Goal: Information Seeking & Learning: Learn about a topic

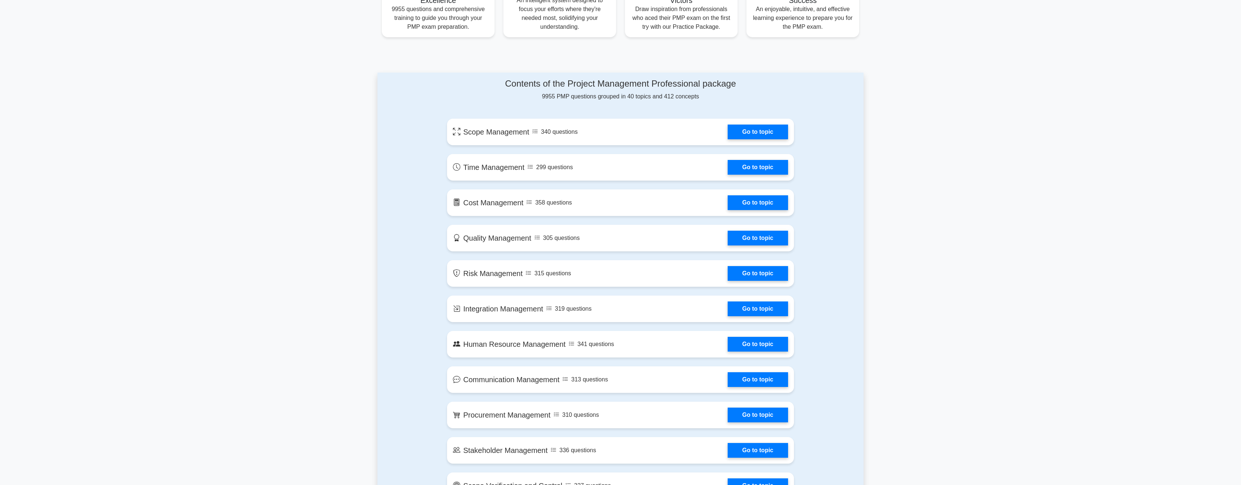
scroll to position [295, 0]
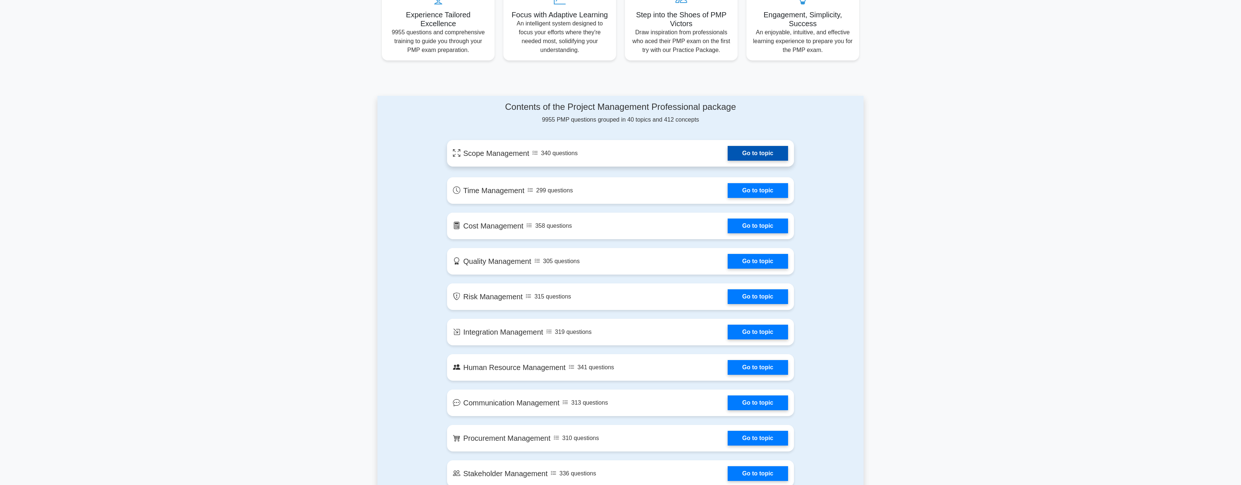
click at [749, 155] on link "Go to topic" at bounding box center [758, 153] width 60 height 15
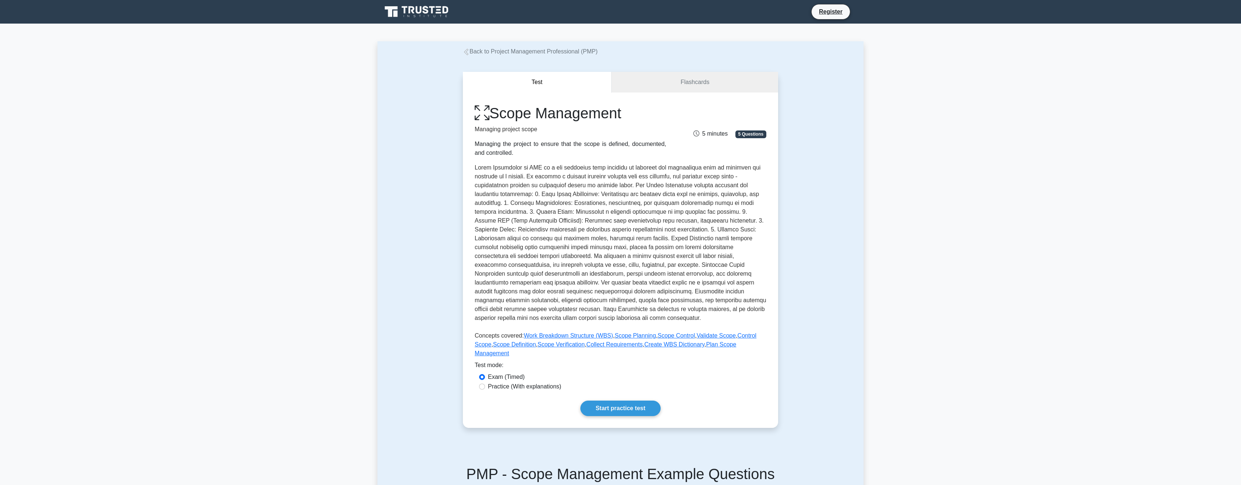
scroll to position [37, 0]
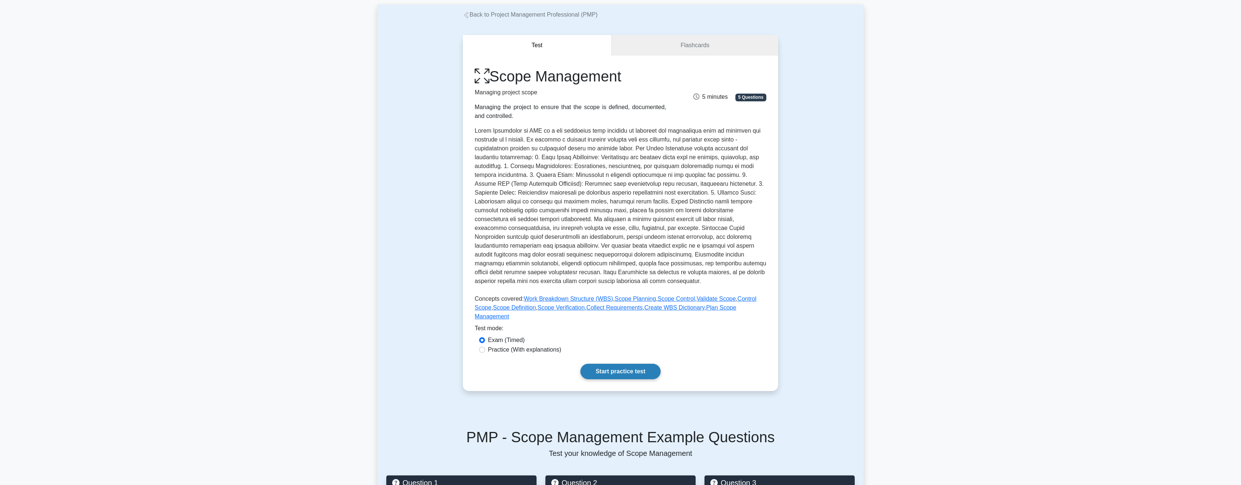
click at [637, 363] on link "Start practice test" at bounding box center [620, 370] width 80 height 15
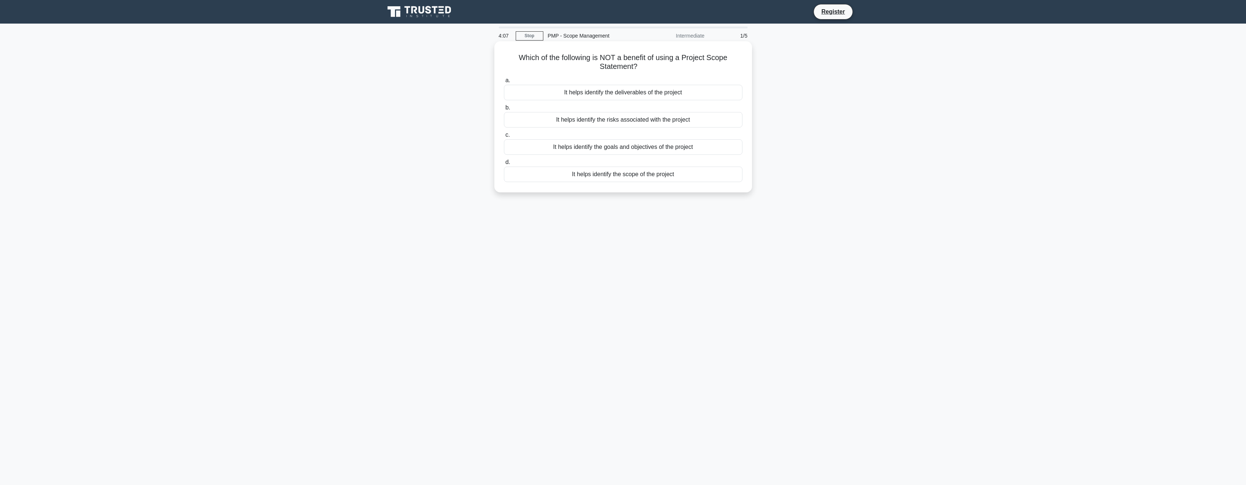
click at [591, 173] on div "It helps identify the scope of the project" at bounding box center [623, 173] width 239 height 15
click at [504, 165] on input "d. It helps identify the scope of the project" at bounding box center [504, 162] width 0 height 5
click at [568, 128] on div "Split the task into sub-tasks if it improves clarity and work assignment." at bounding box center [623, 128] width 239 height 15
click at [549, 127] on div "Split the task into sub-tasks if it improves clarity and work assignment." at bounding box center [623, 128] width 239 height 15
click at [504, 119] on input "b. Split the task into sub-tasks if it improves clarity and work assignment." at bounding box center [504, 116] width 0 height 5
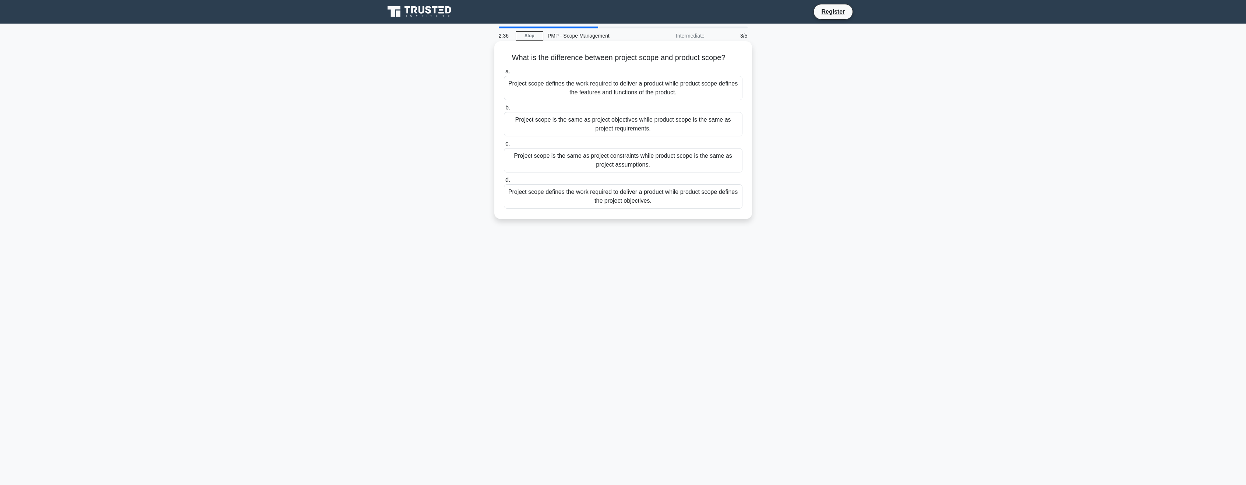
click at [619, 201] on div "Project scope defines the work required to deliver a product while product scop…" at bounding box center [623, 196] width 239 height 24
click at [504, 182] on input "d. Project scope defines the work required to deliver a product while product s…" at bounding box center [504, 179] width 0 height 5
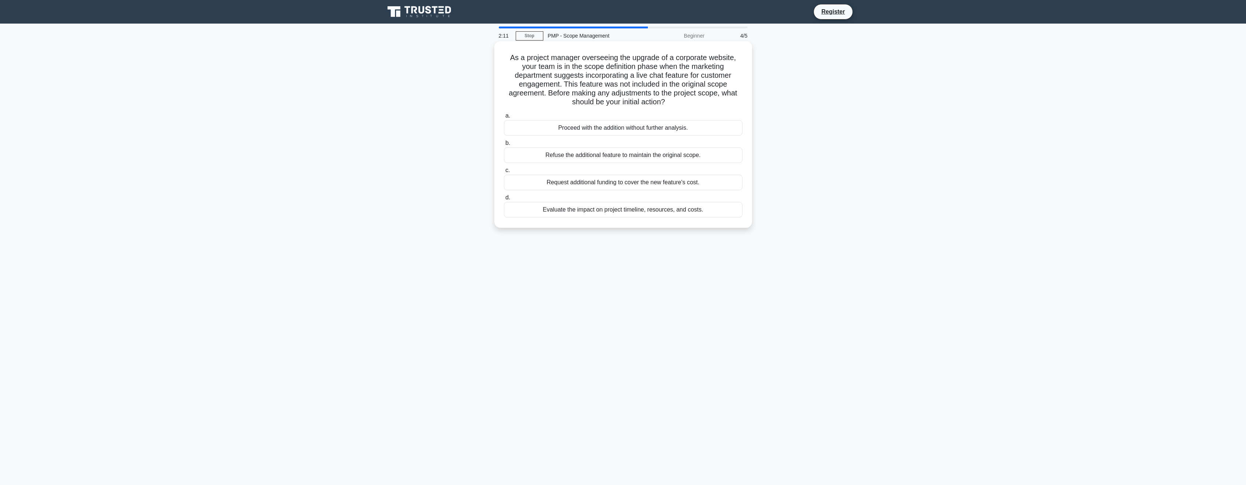
click at [657, 213] on div "Evaluate the impact on project timeline, resources, and costs." at bounding box center [623, 209] width 239 height 15
click at [504, 200] on input "d. Evaluate the impact on project timeline, resources, and costs." at bounding box center [504, 197] width 0 height 5
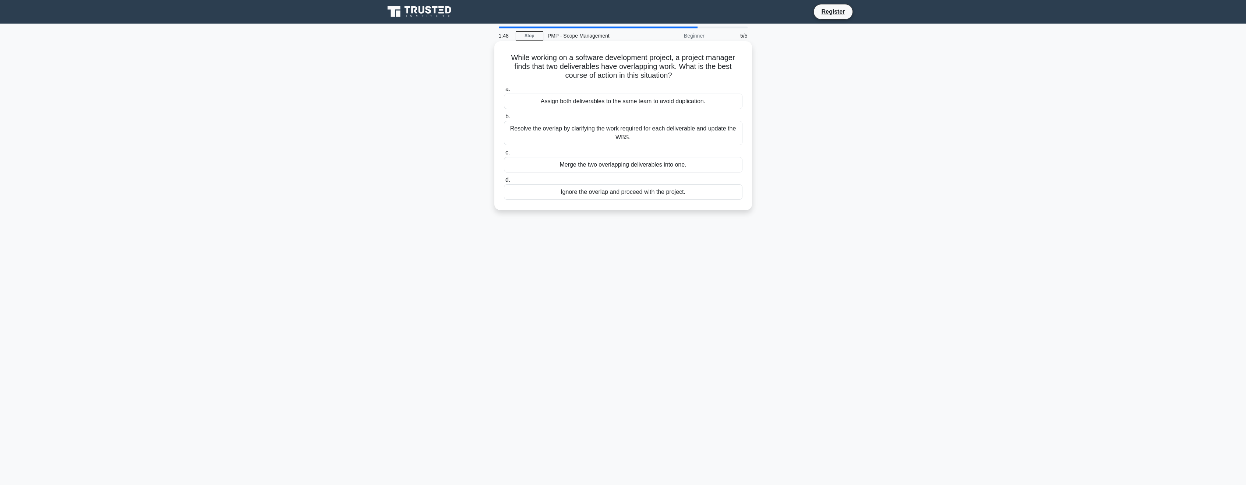
click at [606, 133] on div "Resolve the overlap by clarifying the work required for each deliverable and up…" at bounding box center [623, 133] width 239 height 24
click at [504, 119] on input "b. Resolve the overlap by clarifying the work required for each deliverable and…" at bounding box center [504, 116] width 0 height 5
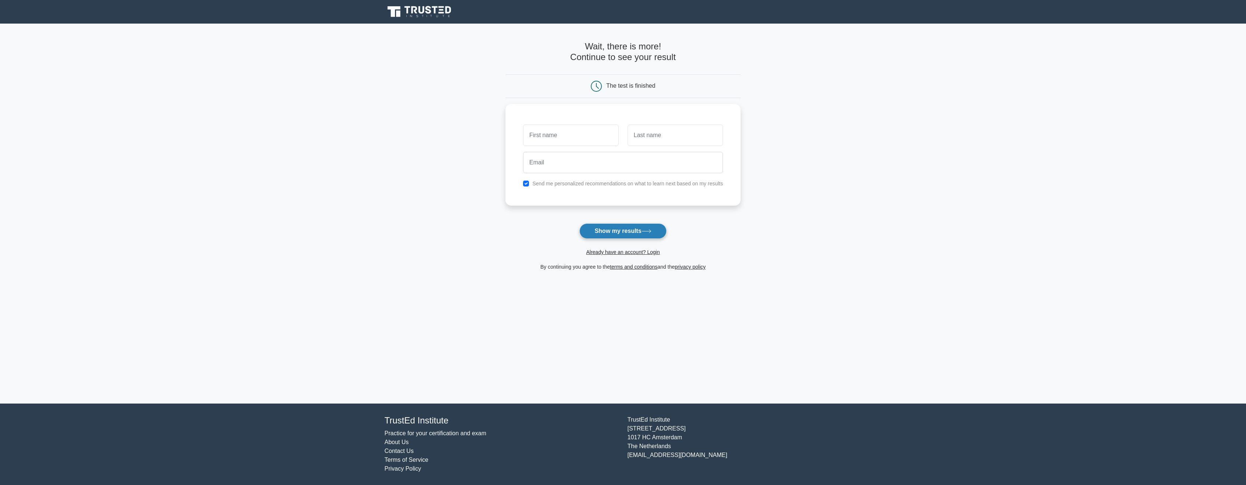
click at [624, 225] on button "Show my results" at bounding box center [622, 230] width 87 height 15
type input "sohe"
click at [649, 133] on input "text" at bounding box center [675, 133] width 95 height 21
type input "Rana"
click at [597, 166] on input "email" at bounding box center [623, 160] width 200 height 21
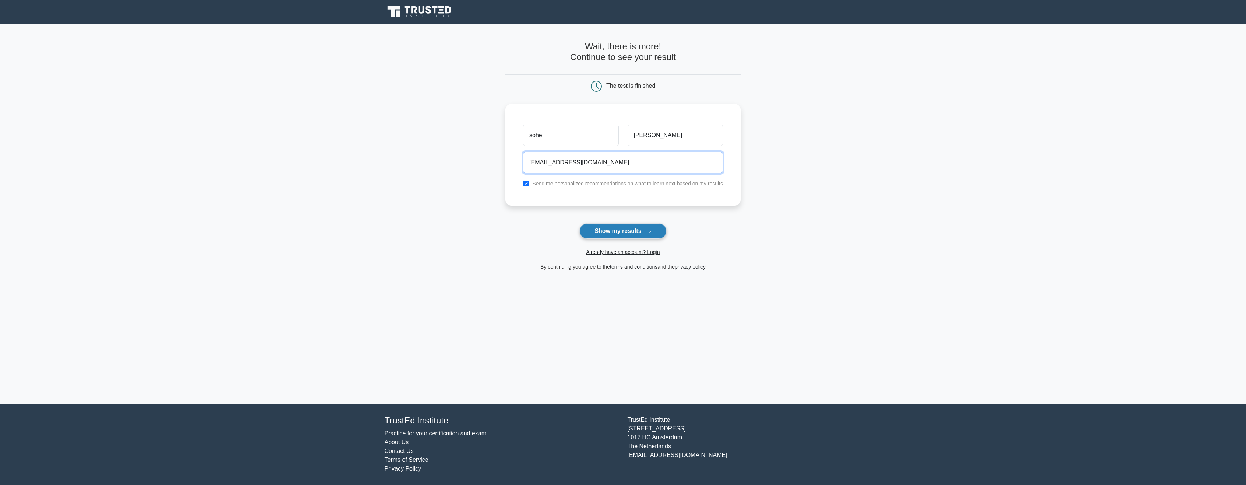
type input "srana8135@yahoo.com"
click at [598, 235] on button "Show my results" at bounding box center [622, 230] width 87 height 15
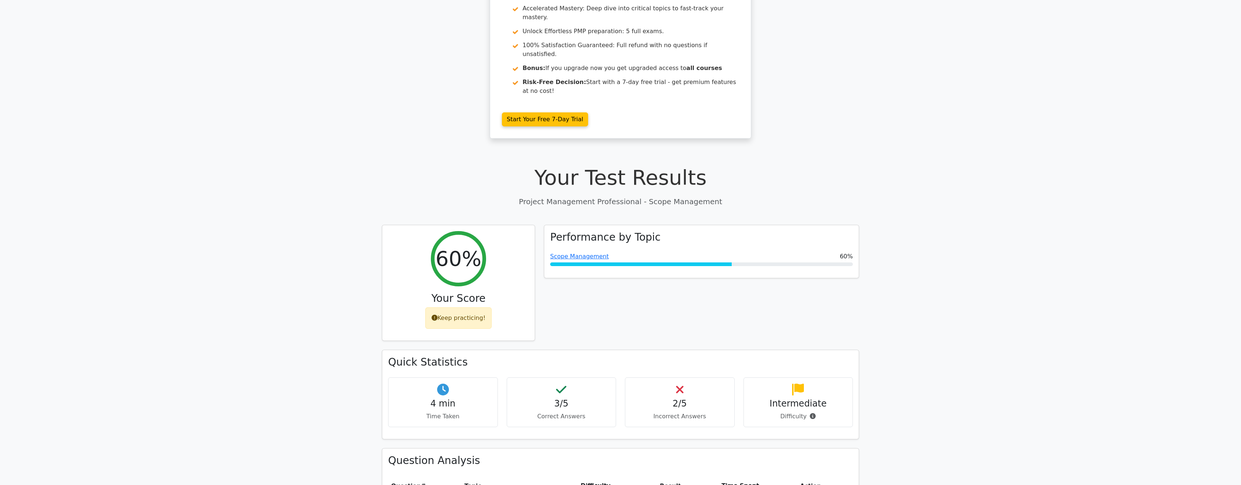
scroll to position [110, 0]
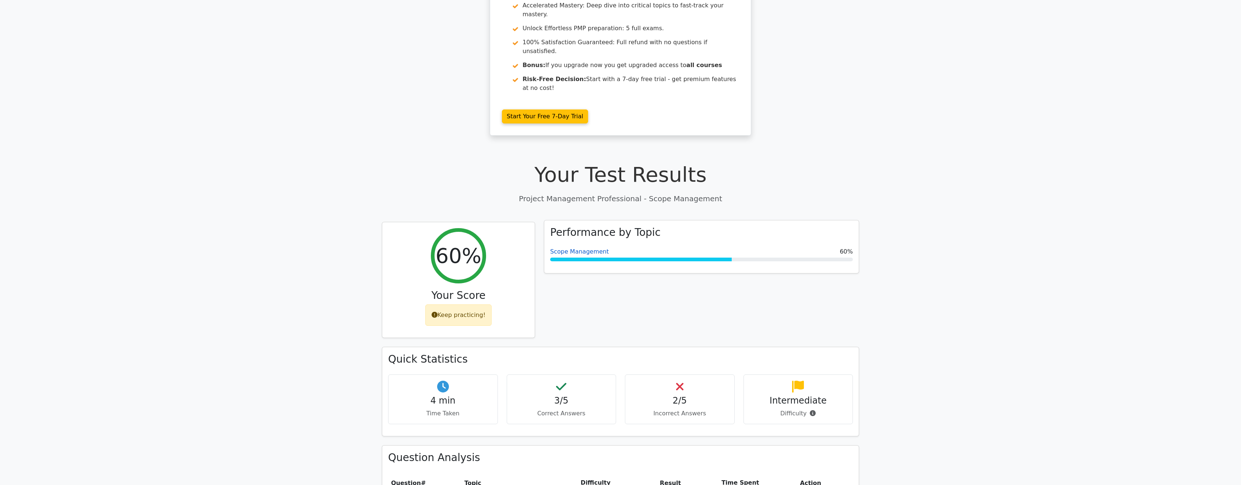
click at [578, 248] on link "Scope Management" at bounding box center [579, 251] width 59 height 7
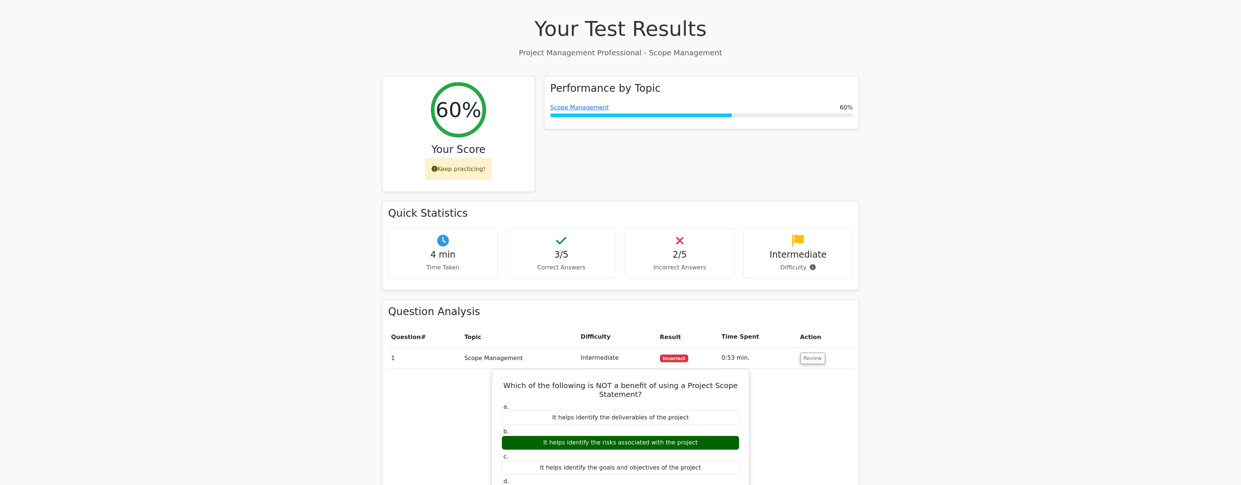
scroll to position [258, 0]
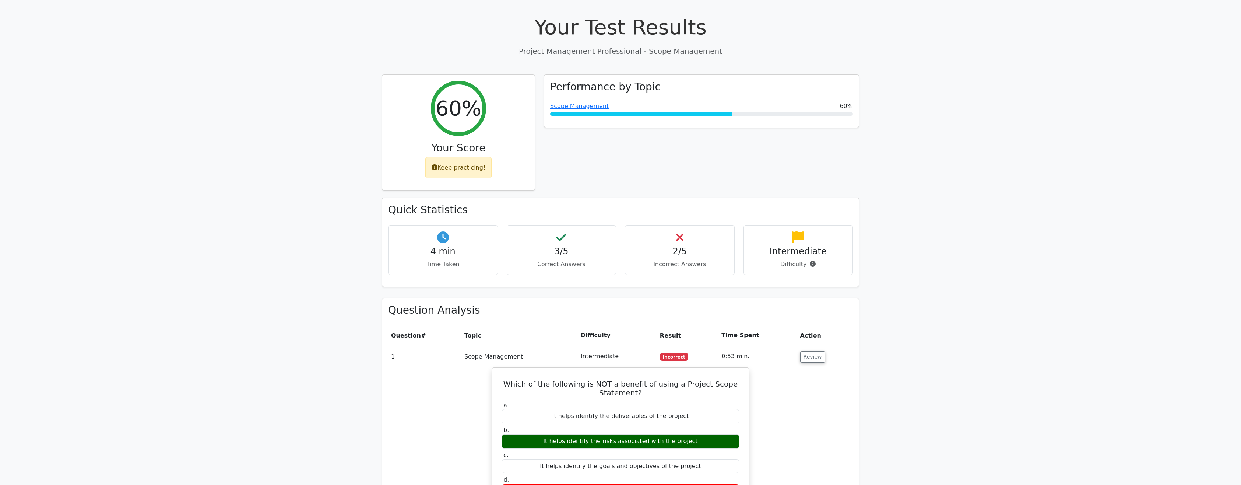
click at [683, 246] on h4 "2/5" at bounding box center [679, 251] width 97 height 11
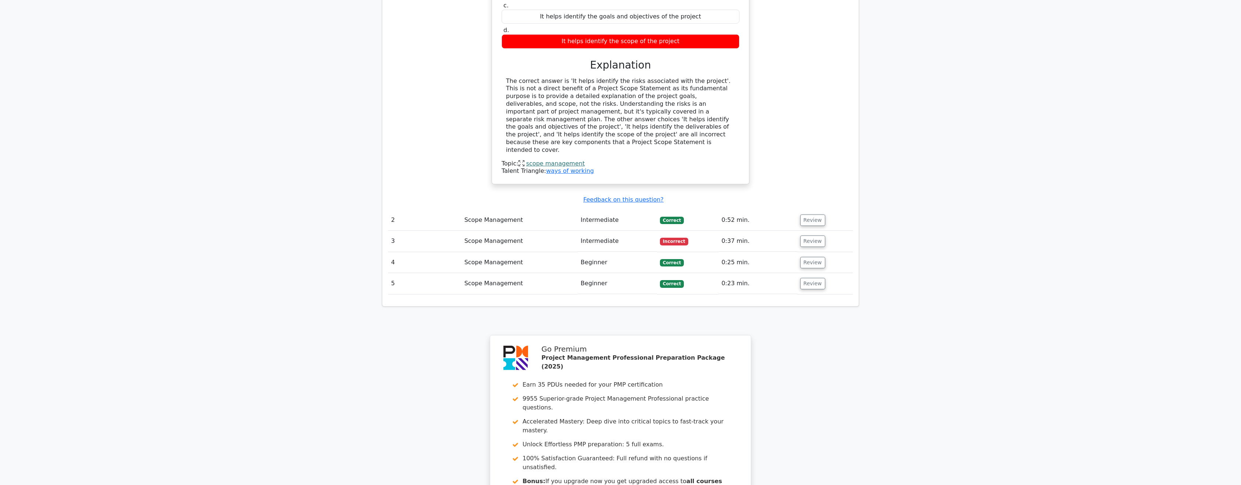
scroll to position [836, 0]
